Goal: Find specific page/section: Find specific page/section

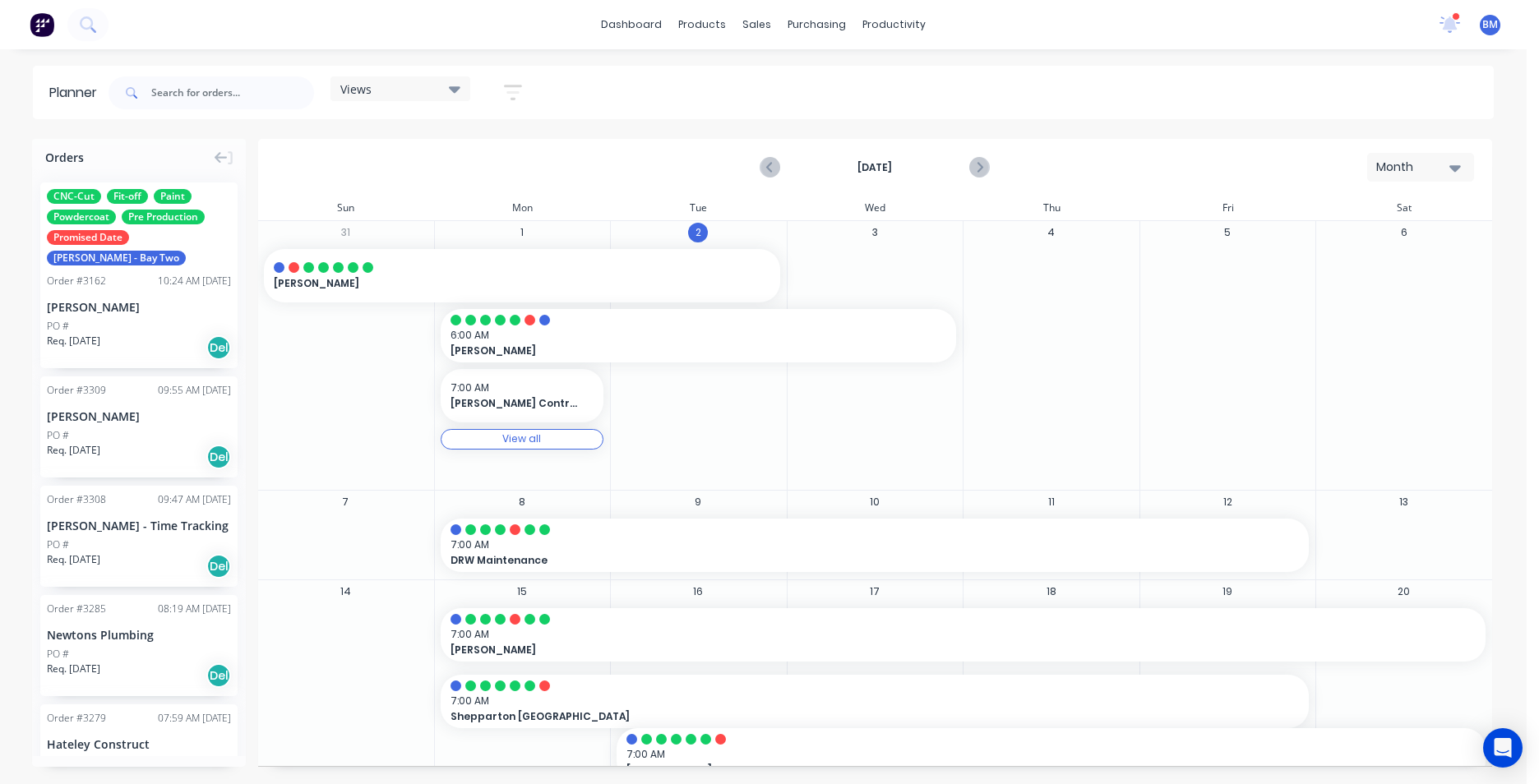
click at [1452, 20] on icon at bounding box center [1451, 23] width 14 height 14
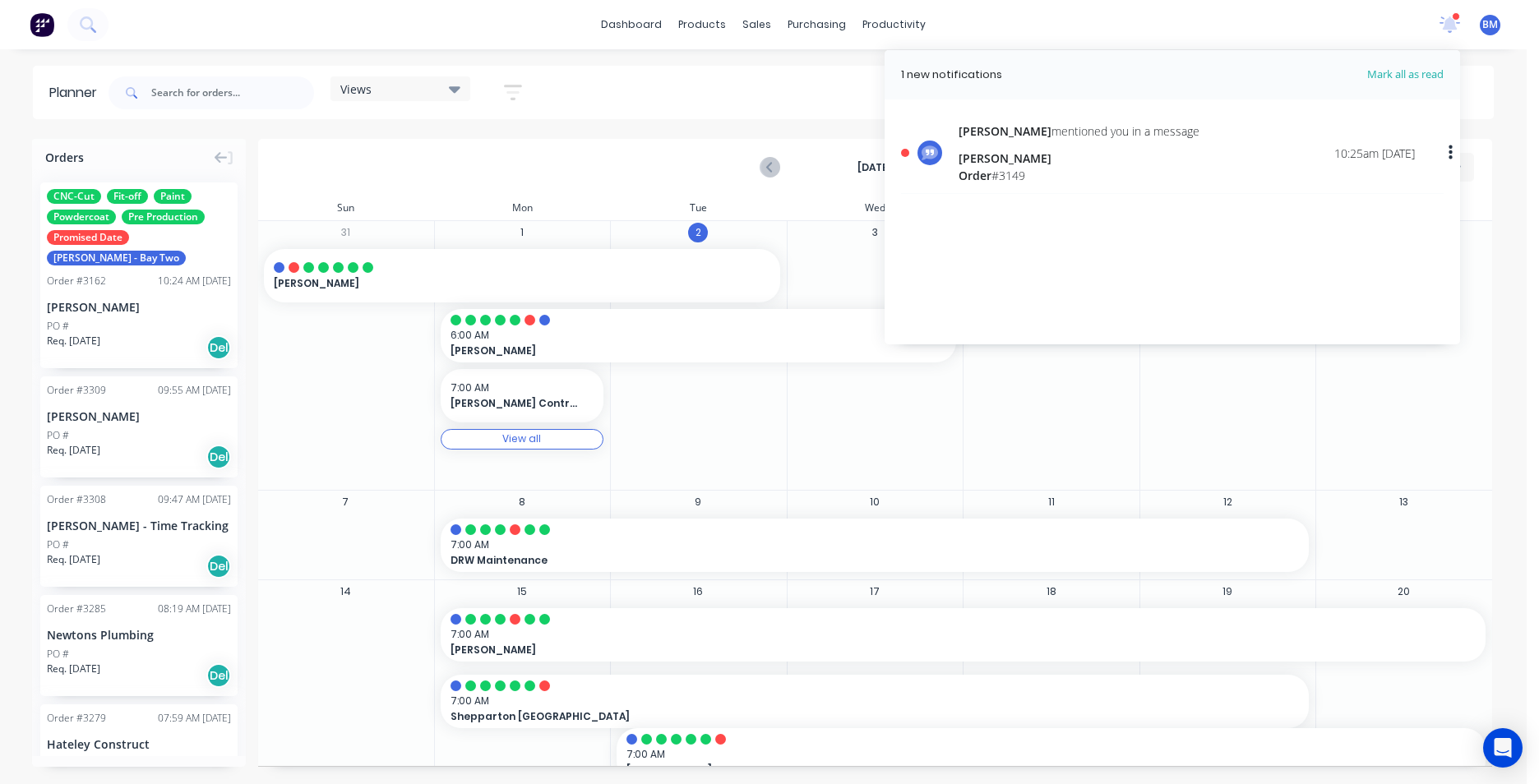
click at [1022, 147] on div "[PERSON_NAME] mentioned you in a message [PERSON_NAME] Order # 3149" at bounding box center [1079, 153] width 241 height 61
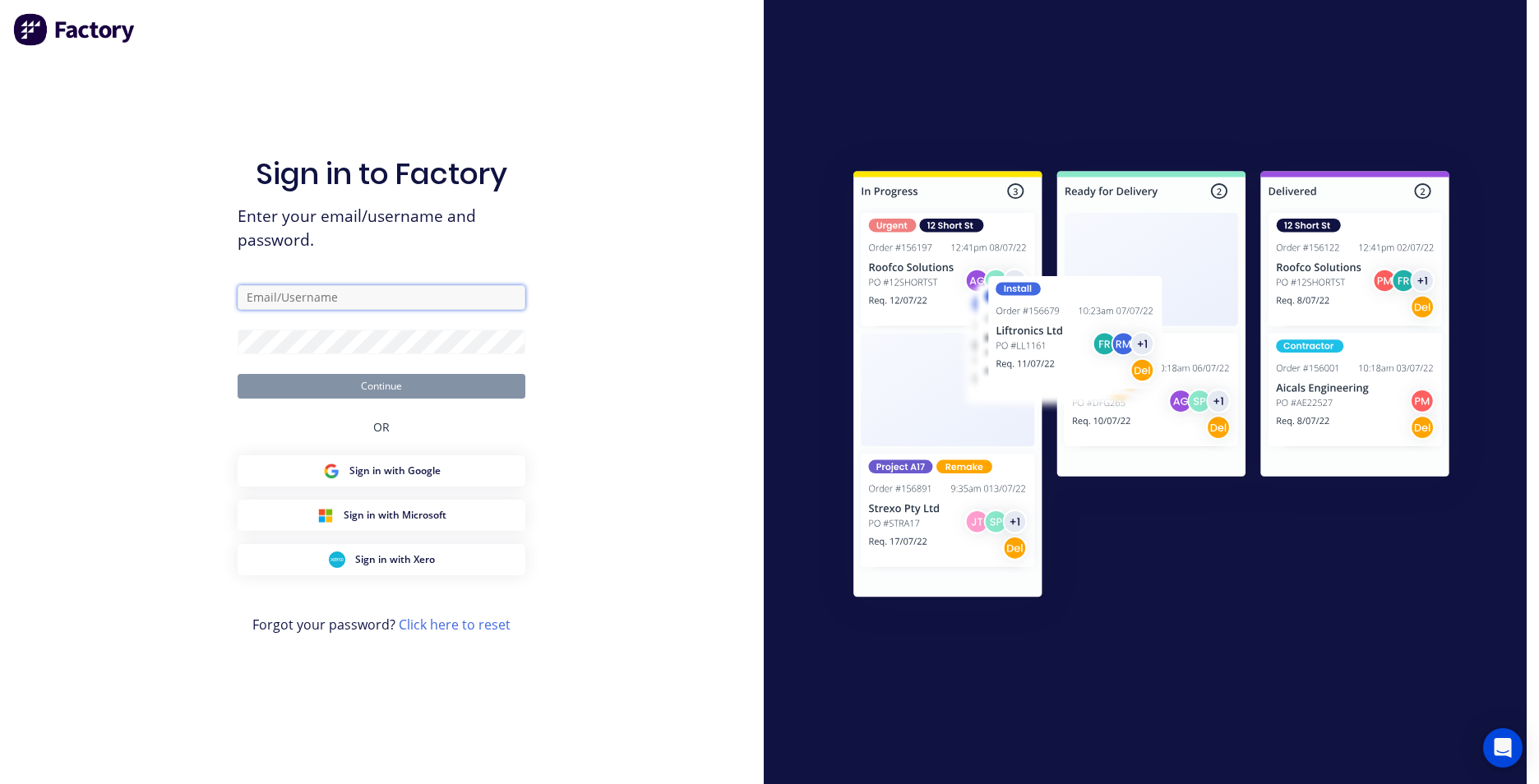
type input "[EMAIL_ADDRESS][DOMAIN_NAME]"
click at [326, 385] on button "Continue" at bounding box center [381, 386] width 288 height 24
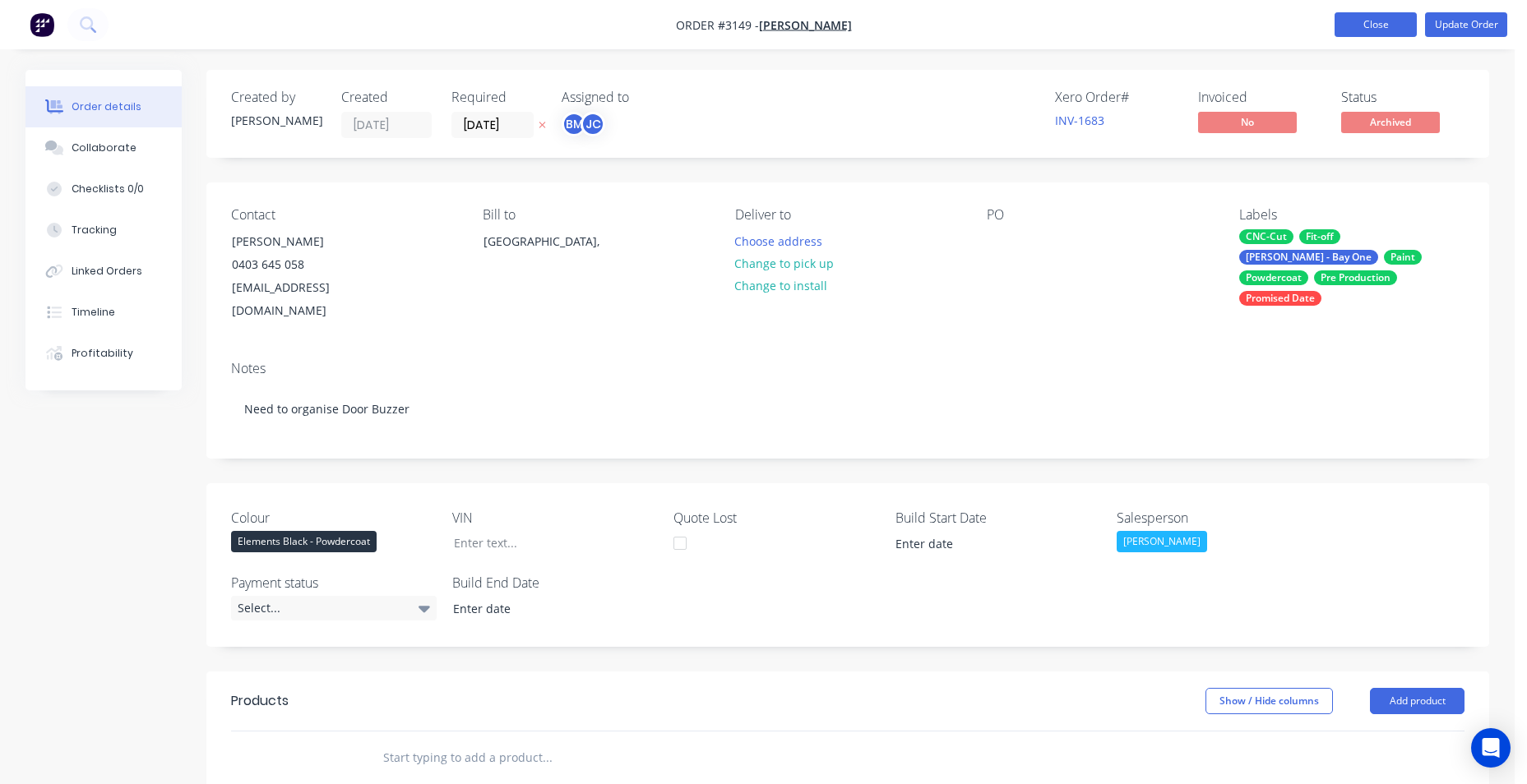
click at [1376, 23] on button "Close" at bounding box center [1375, 24] width 82 height 24
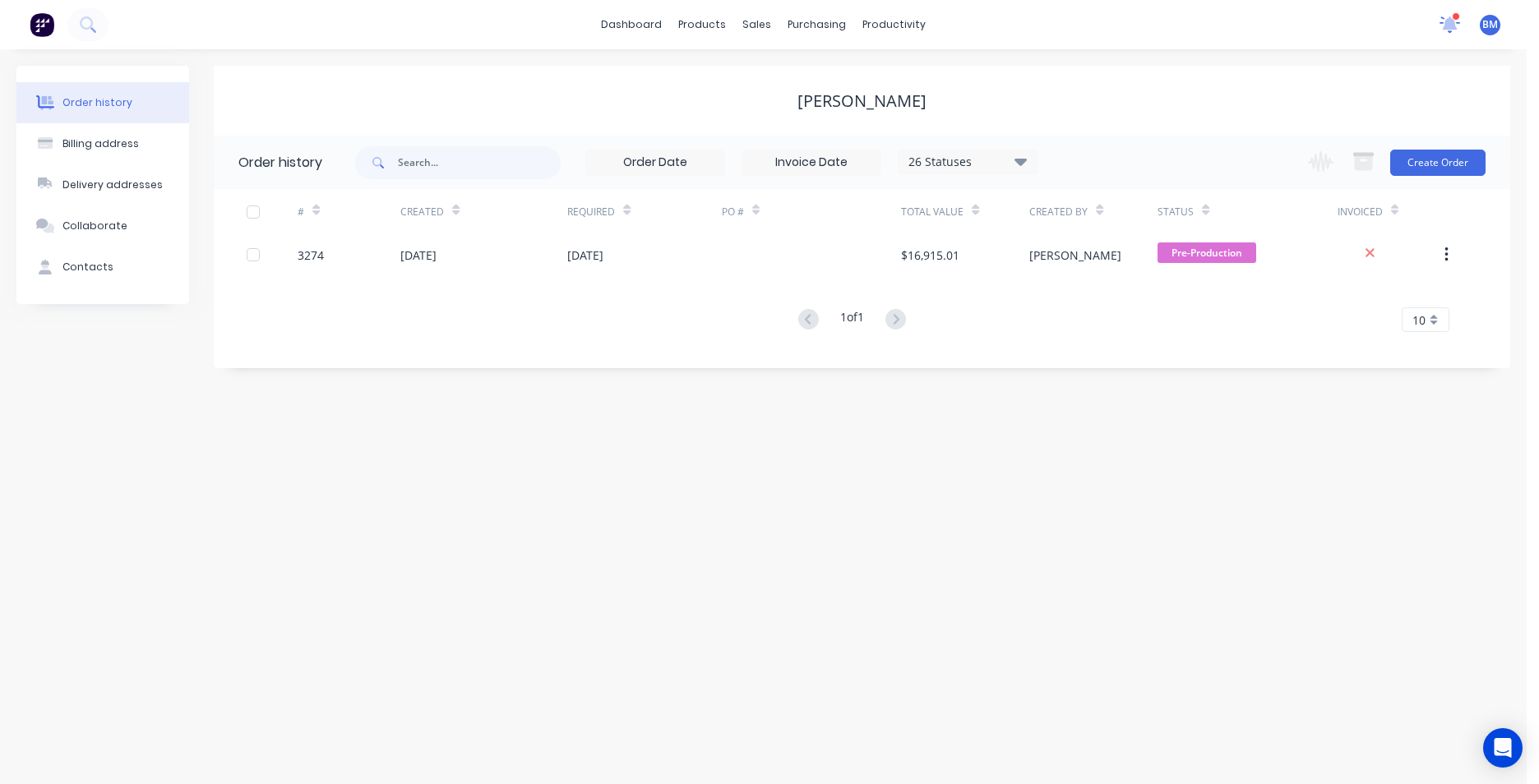
click at [1447, 24] on icon at bounding box center [1451, 23] width 14 height 14
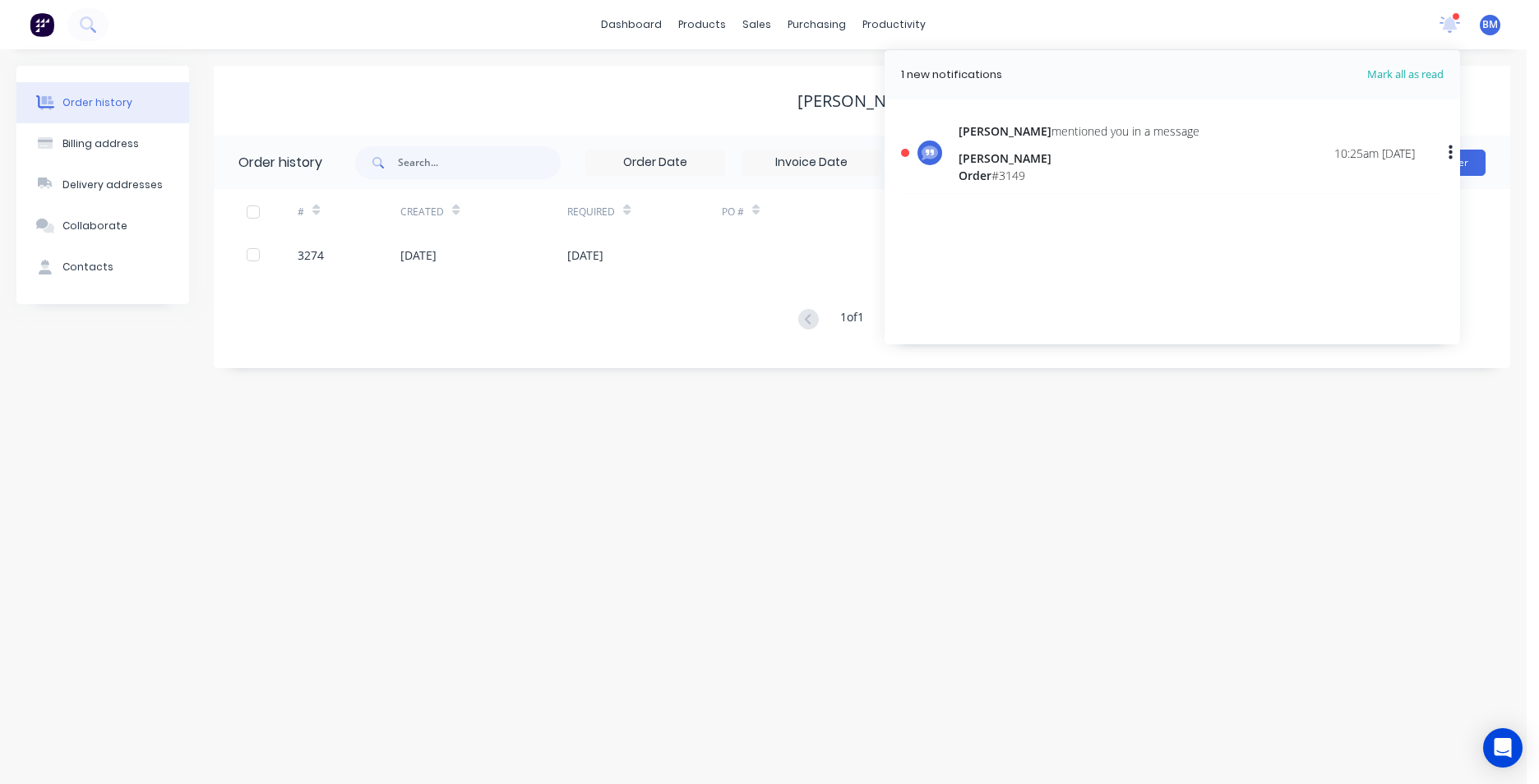
click at [1213, 151] on div "[PERSON_NAME] mentioned you in a message [PERSON_NAME] Order # 3149 10:25am [DA…" at bounding box center [1187, 153] width 457 height 61
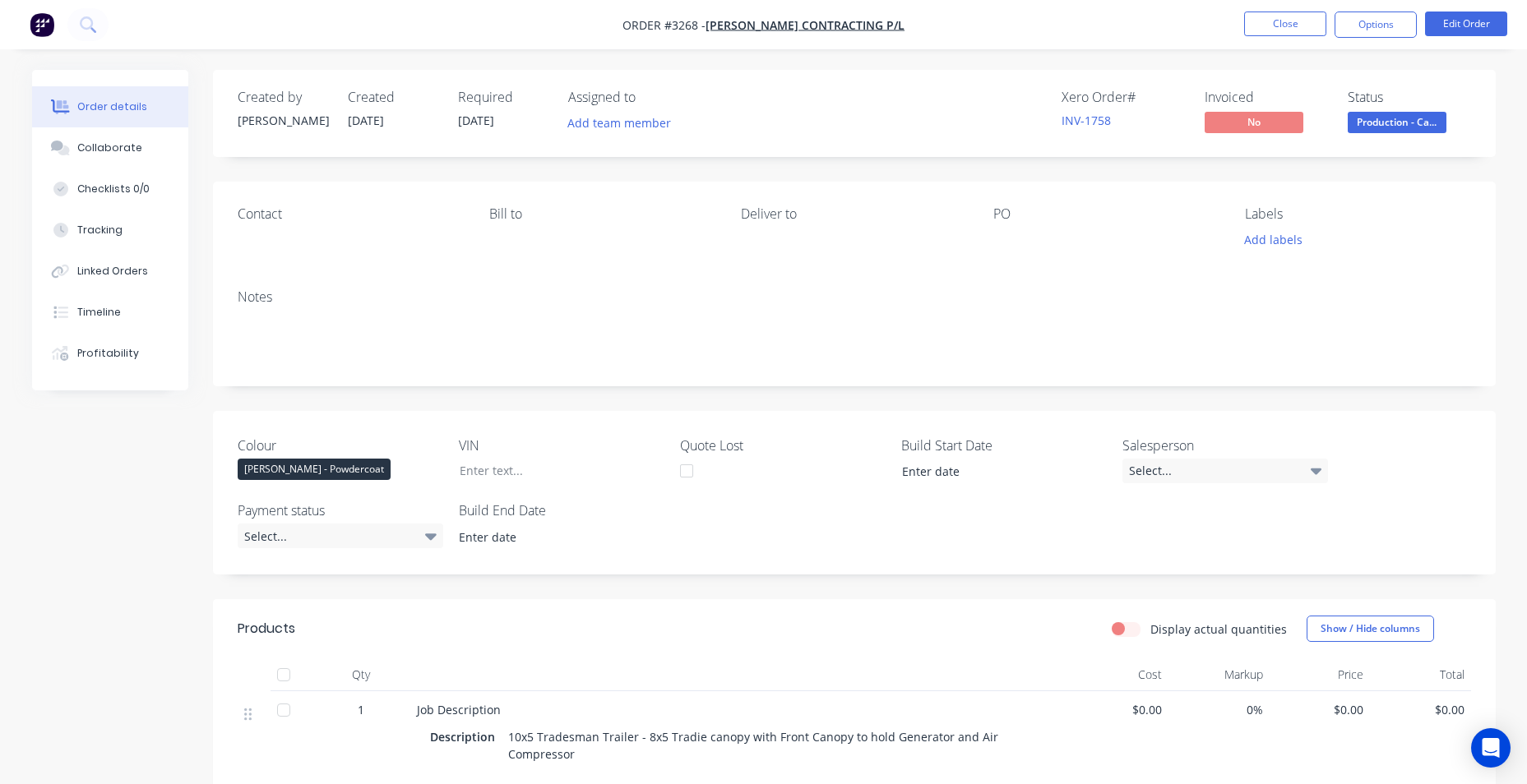
scroll to position [2463, 0]
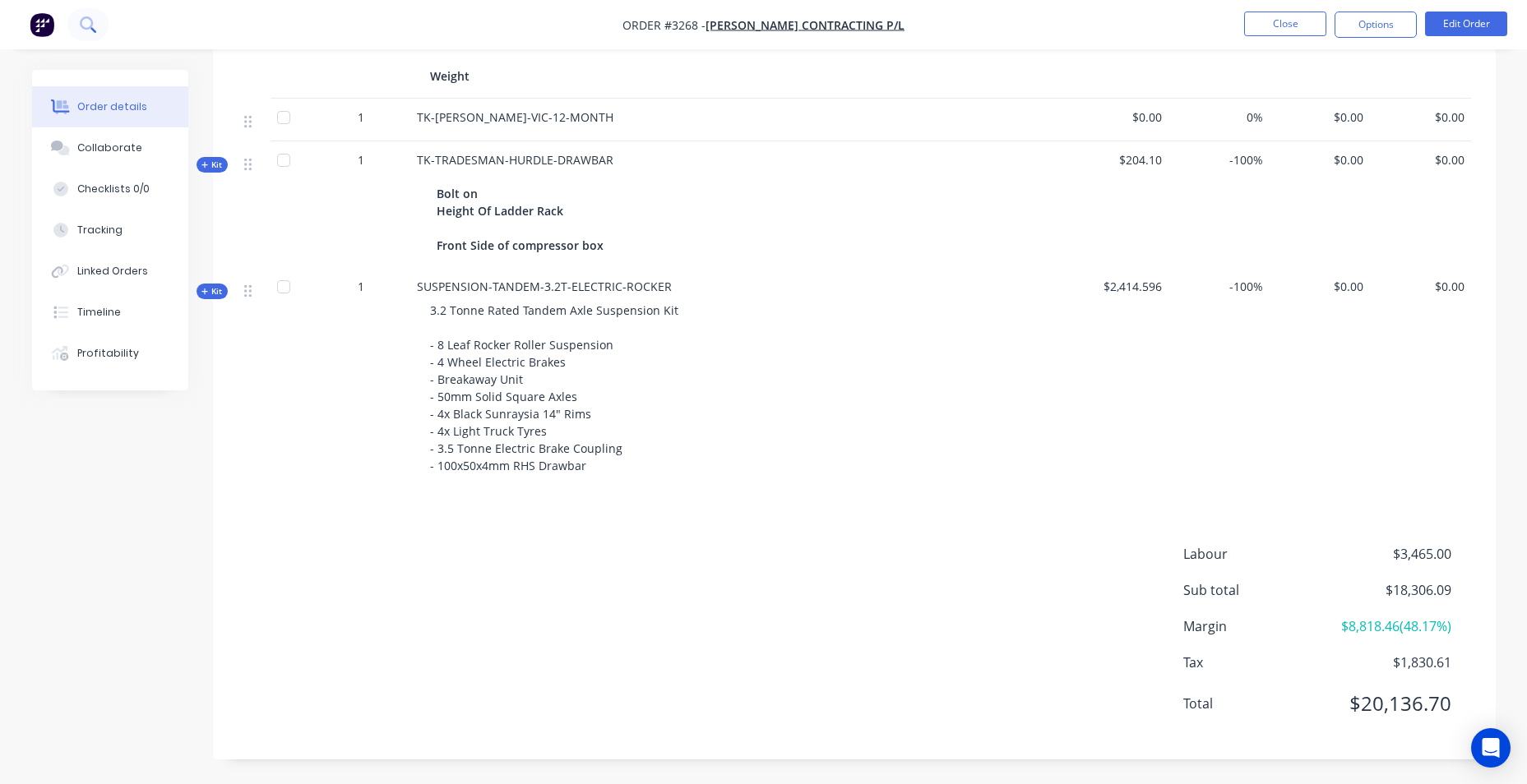
click at [99, 22] on button at bounding box center [88, 24] width 42 height 32
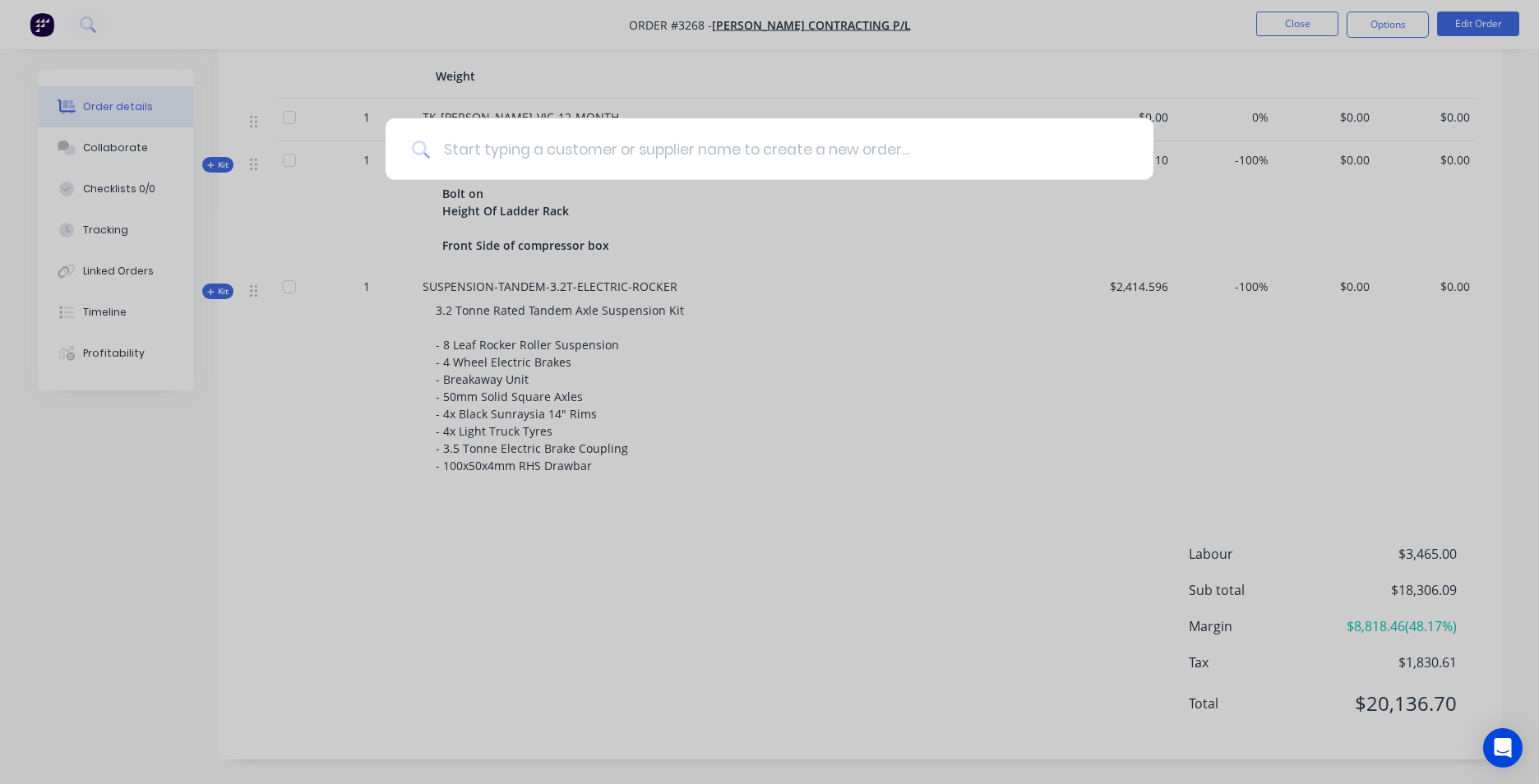
click at [560, 153] on input at bounding box center [778, 149] width 698 height 61
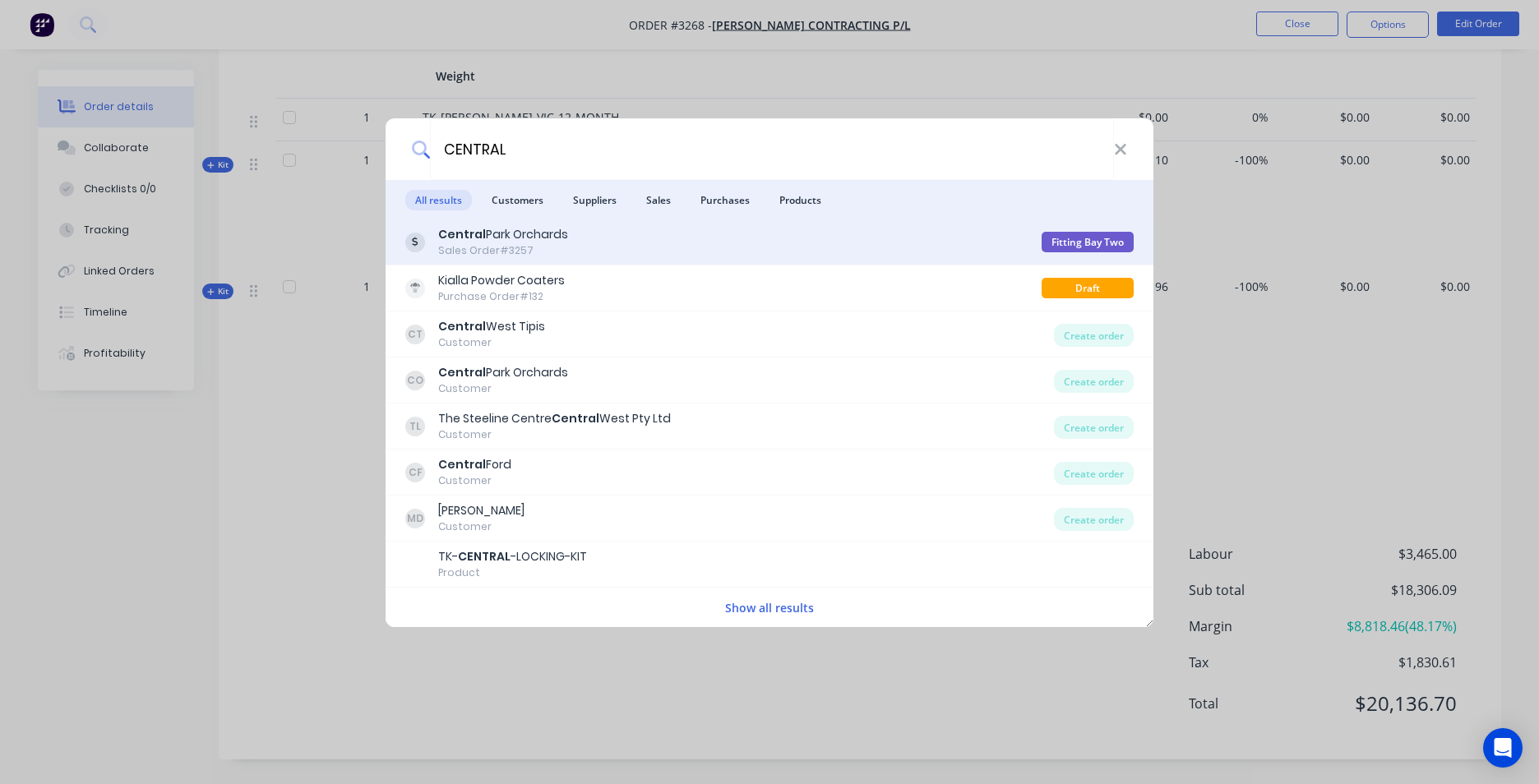
type input "CENTRAL"
click at [616, 235] on div "Central Park Orchards Sales Order #3257" at bounding box center [723, 243] width 636 height 32
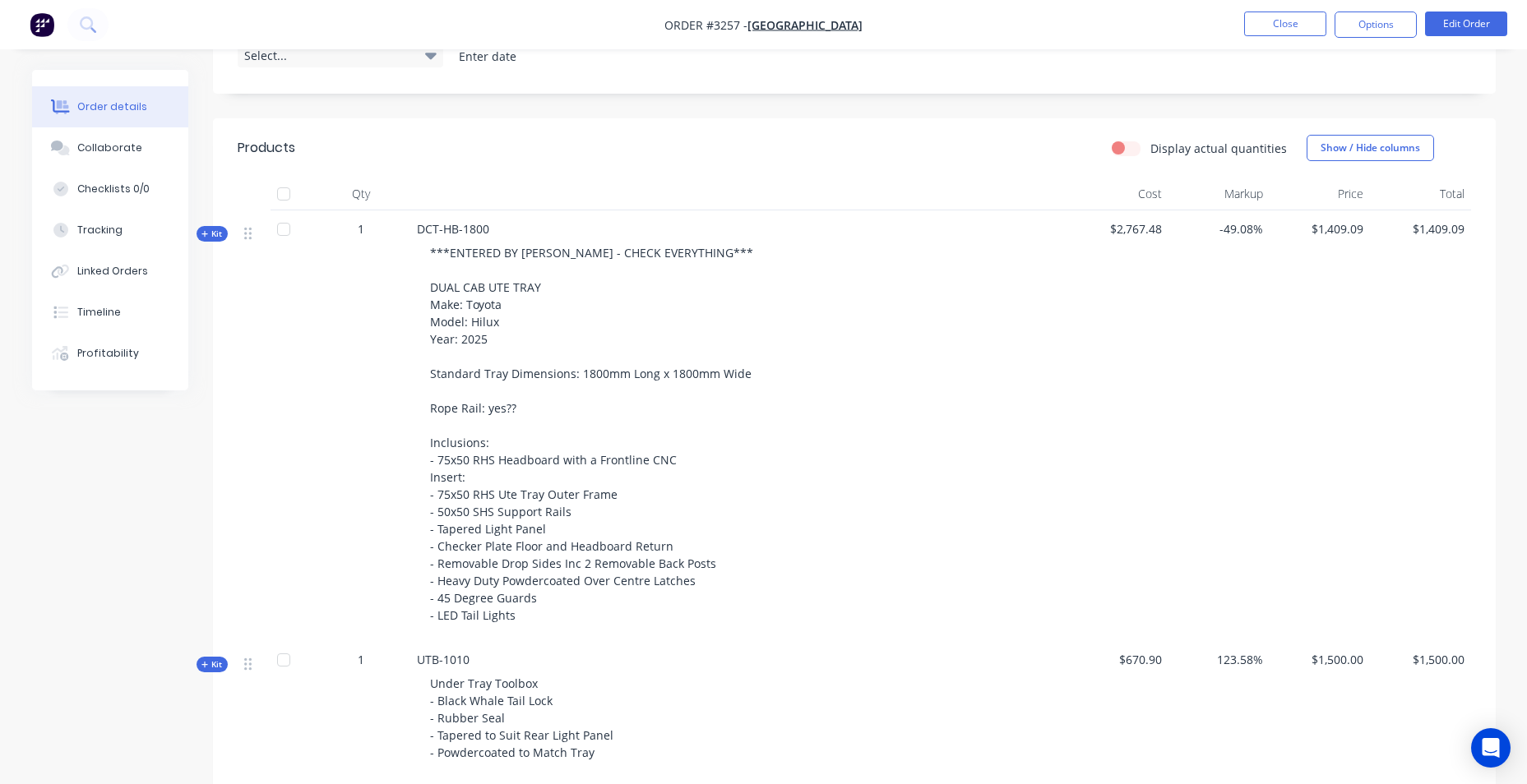
scroll to position [189, 0]
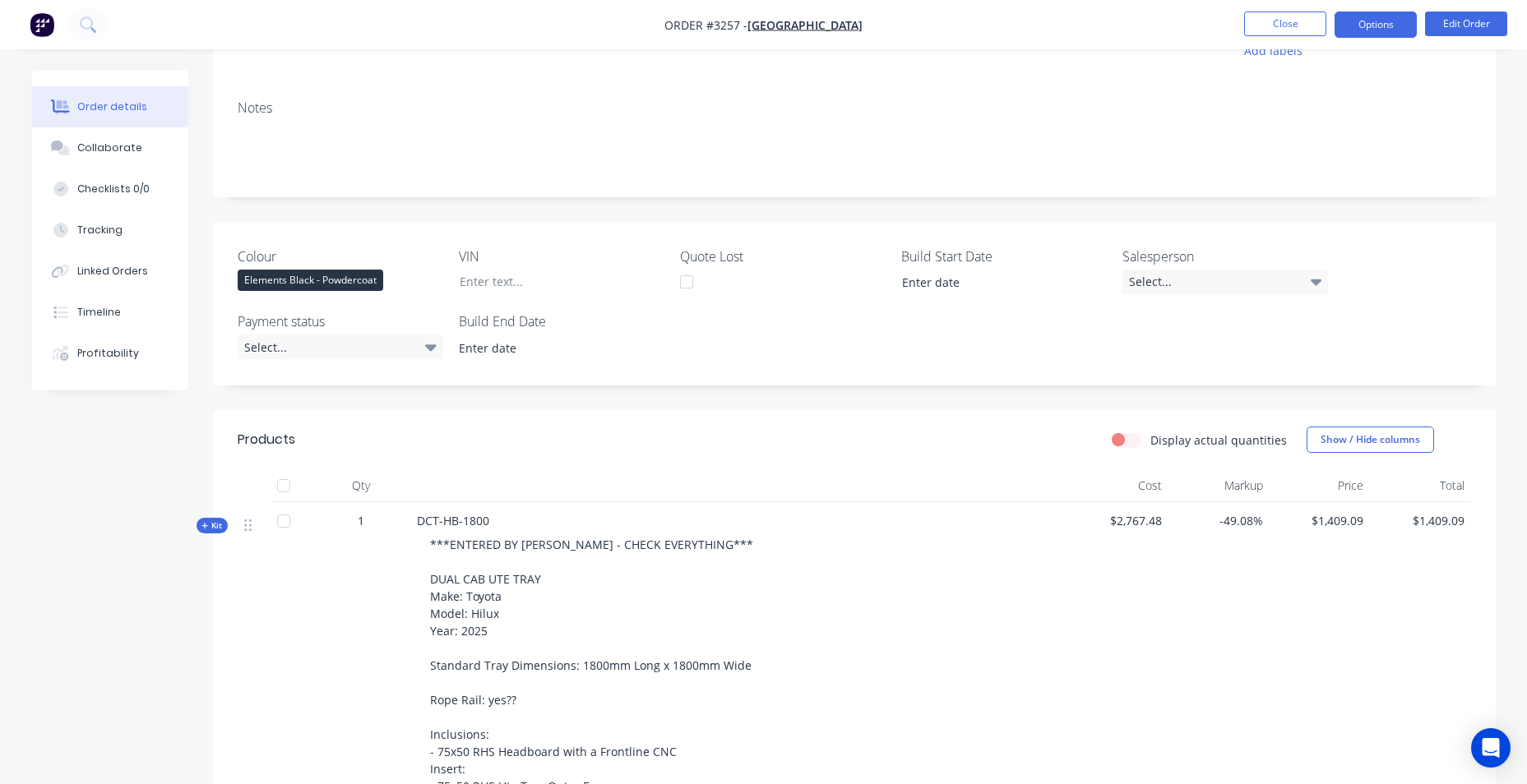
click at [1356, 26] on button "Options" at bounding box center [1375, 24] width 82 height 26
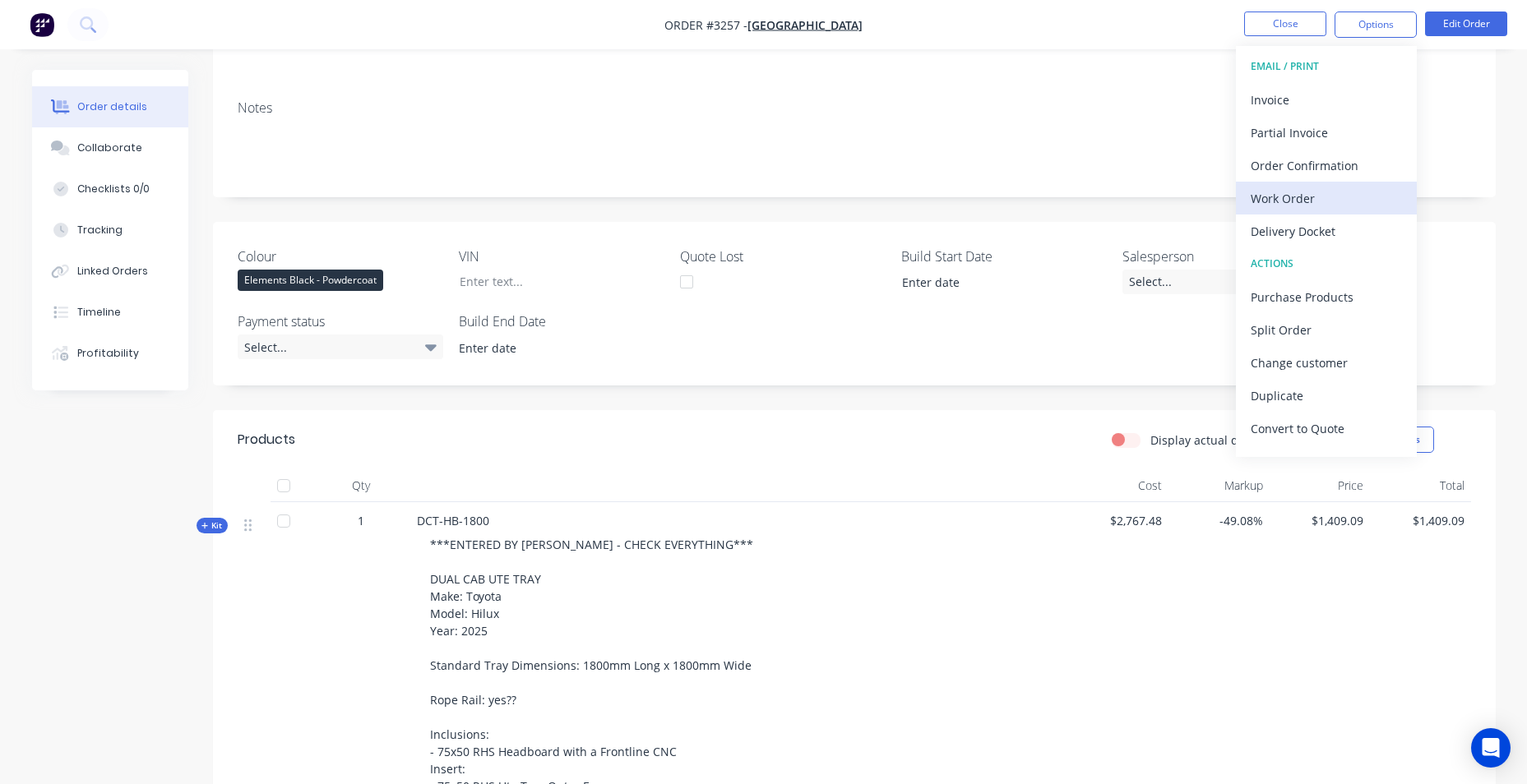
click at [1319, 198] on div "Work Order" at bounding box center [1327, 198] width 152 height 23
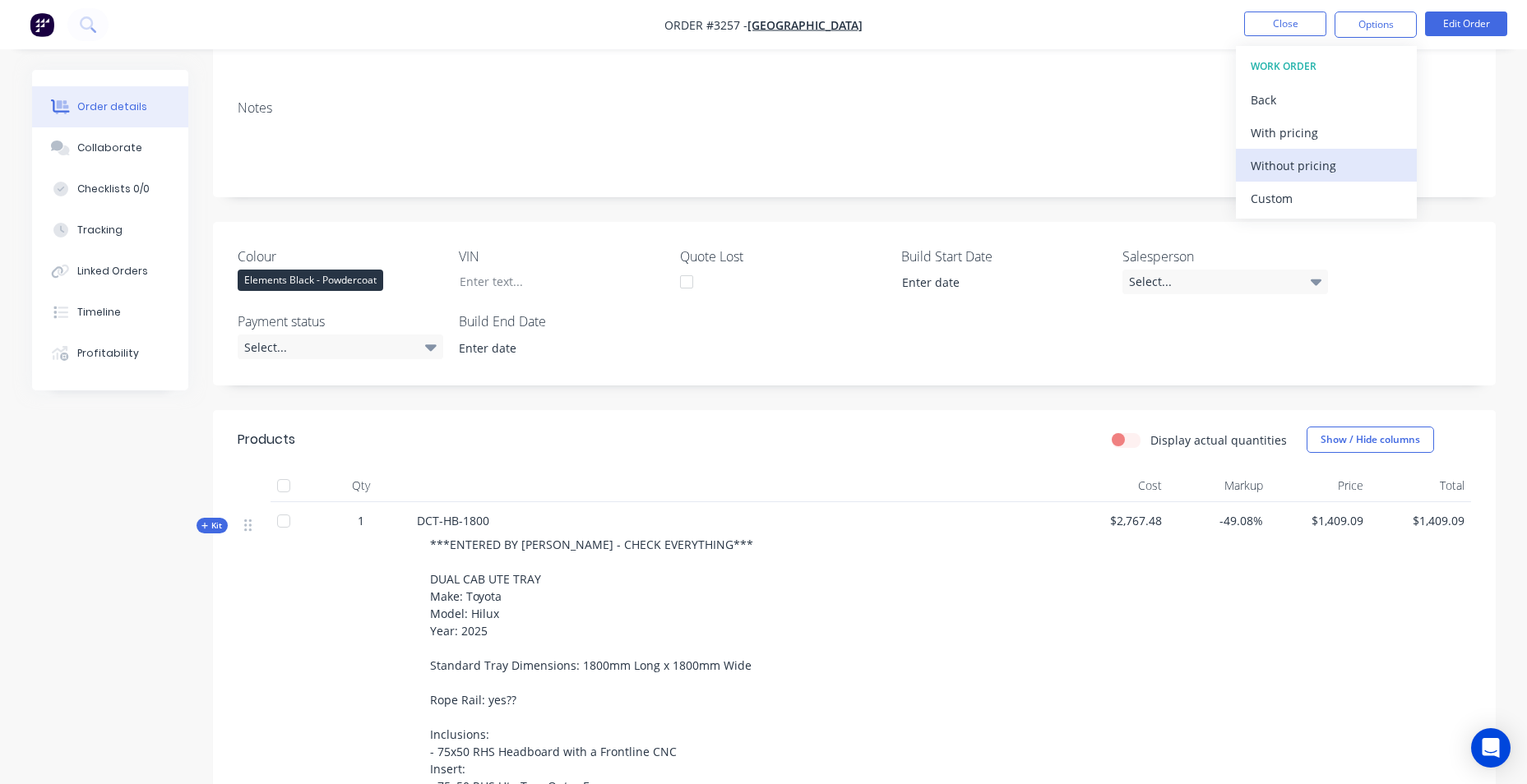
click at [1337, 167] on div "Without pricing" at bounding box center [1327, 165] width 152 height 23
